Goal: Download file/media

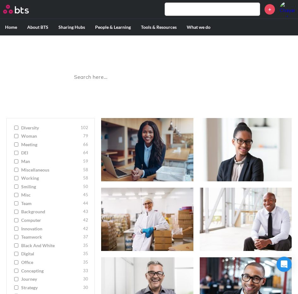
click at [159, 81] on input "search" at bounding box center [149, 77] width 158 height 17
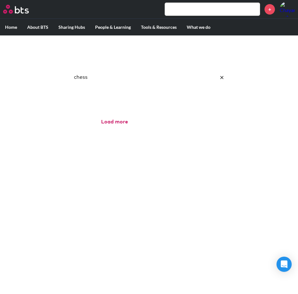
click button "submit" at bounding box center [0, 0] width 0 height 0
click at [159, 81] on input "chess" at bounding box center [149, 77] width 158 height 17
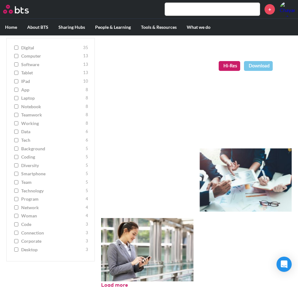
scroll to position [1153, 0]
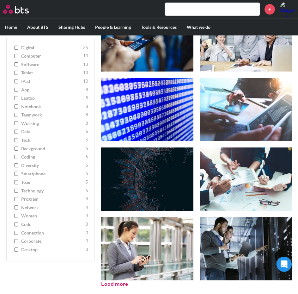
type input "digital"
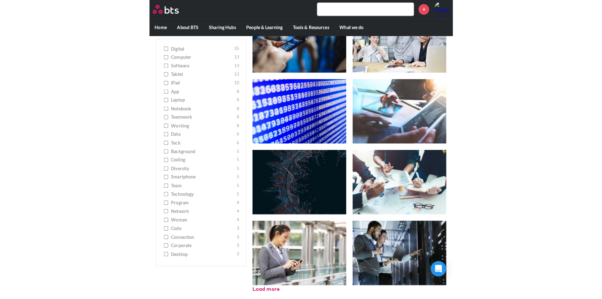
scroll to position [244, 0]
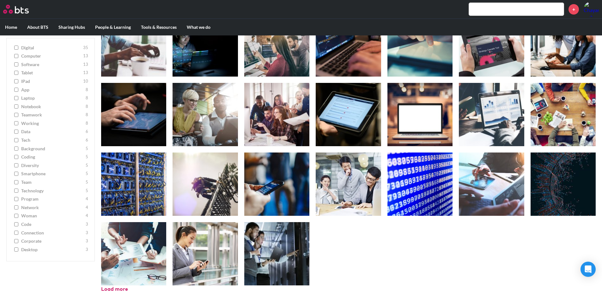
click at [15, 222] on input "code 3" at bounding box center [16, 224] width 4 height 4
checkbox input "true"
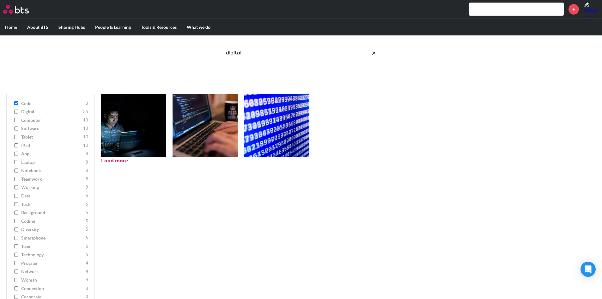
scroll to position [0, 0]
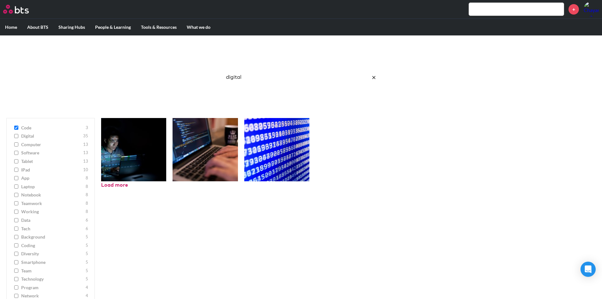
click at [298, 77] on icon "reset" at bounding box center [373, 77] width 3 height 3
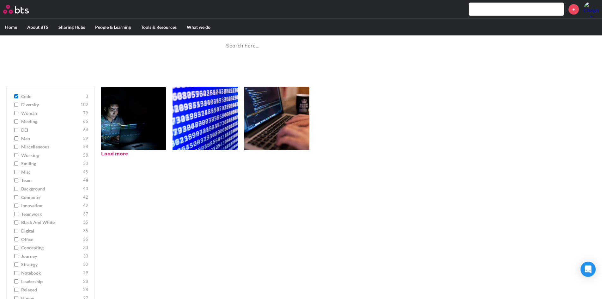
scroll to position [32, 0]
click at [16, 146] on input "miscellaneous 58" at bounding box center [16, 146] width 4 height 4
checkbox input "true"
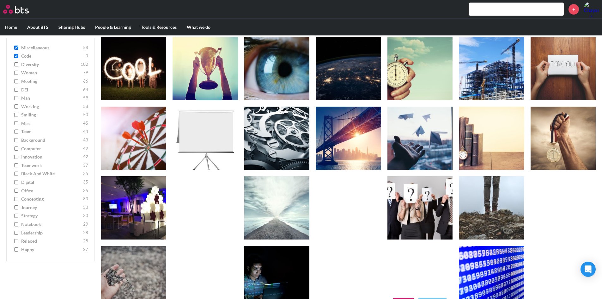
scroll to position [73, 0]
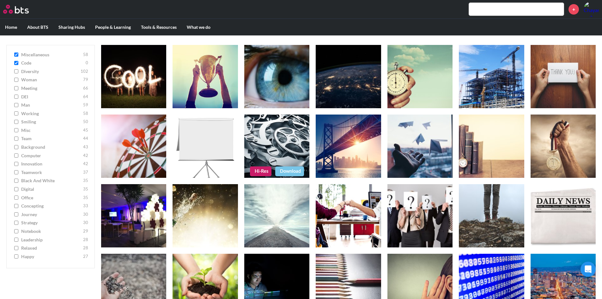
click at [279, 151] on figure at bounding box center [276, 145] width 65 height 63
click at [286, 170] on link "Download" at bounding box center [289, 170] width 29 height 9
